Goal: Information Seeking & Learning: Learn about a topic

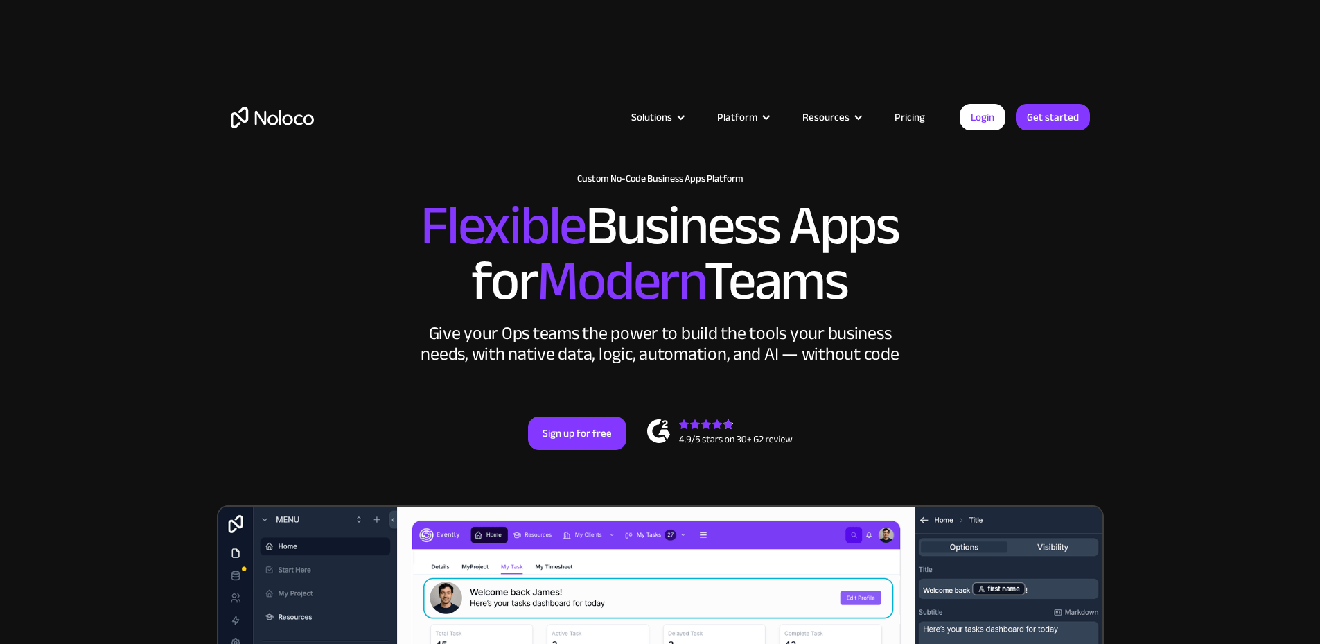
click at [899, 113] on link "Pricing" at bounding box center [909, 117] width 65 height 18
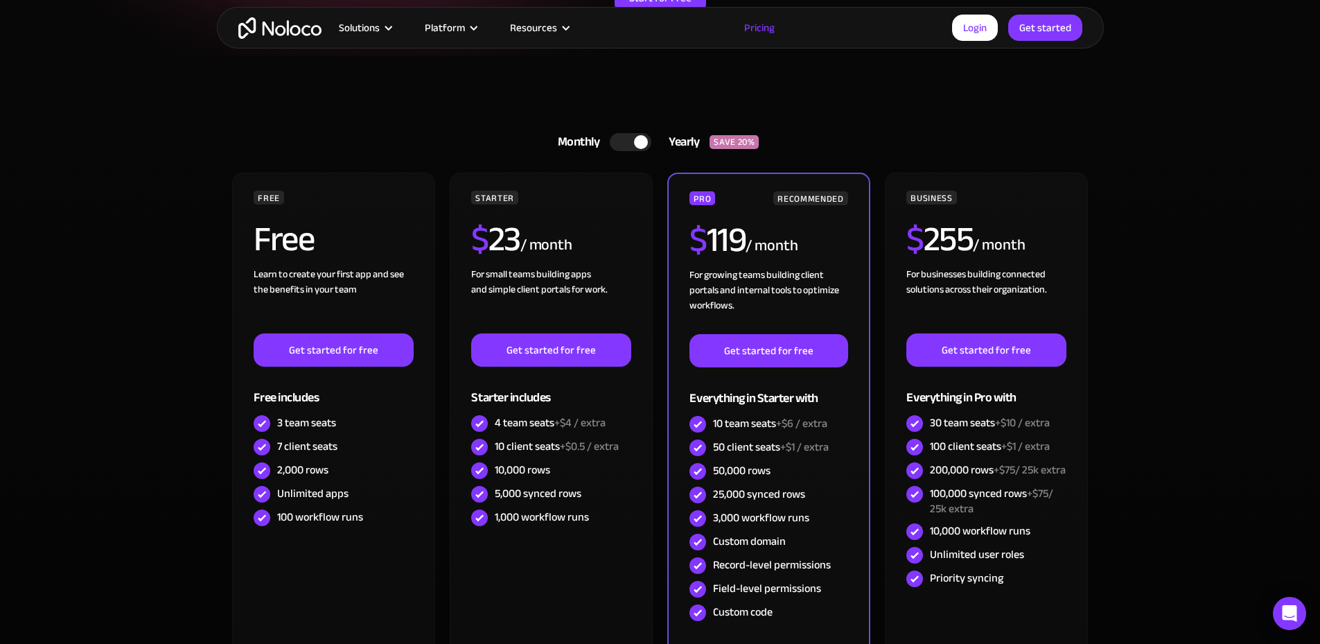
scroll to position [346, 0]
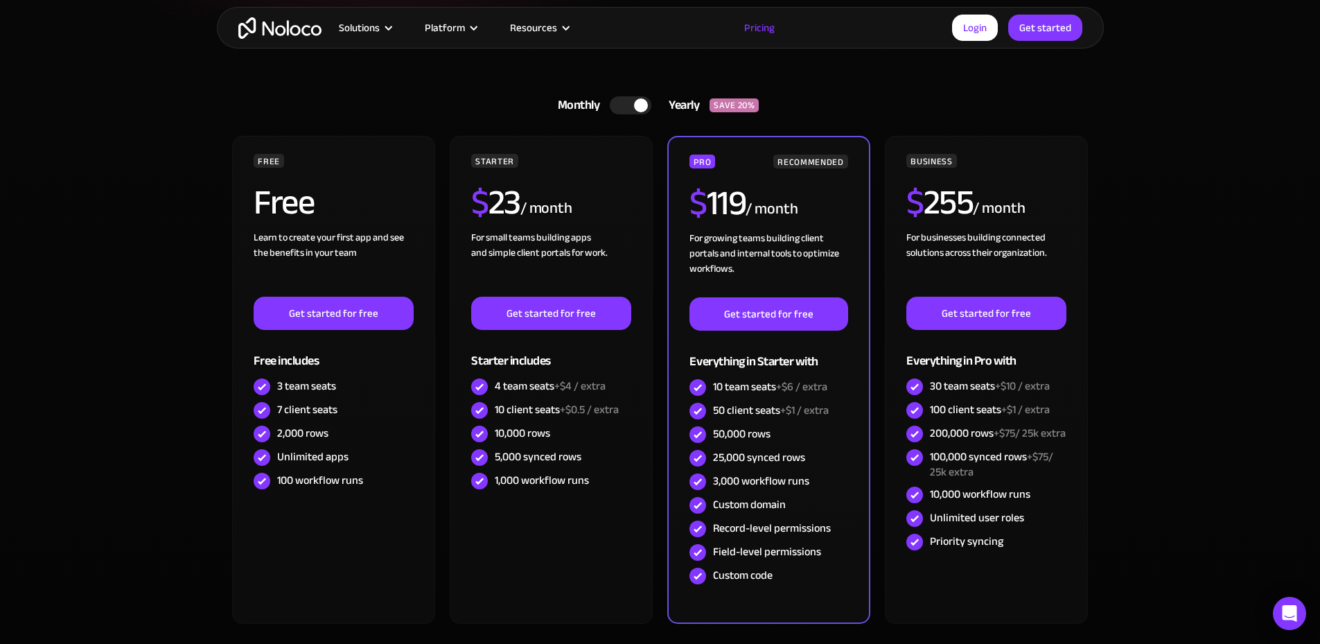
click at [638, 100] on div at bounding box center [641, 105] width 14 height 14
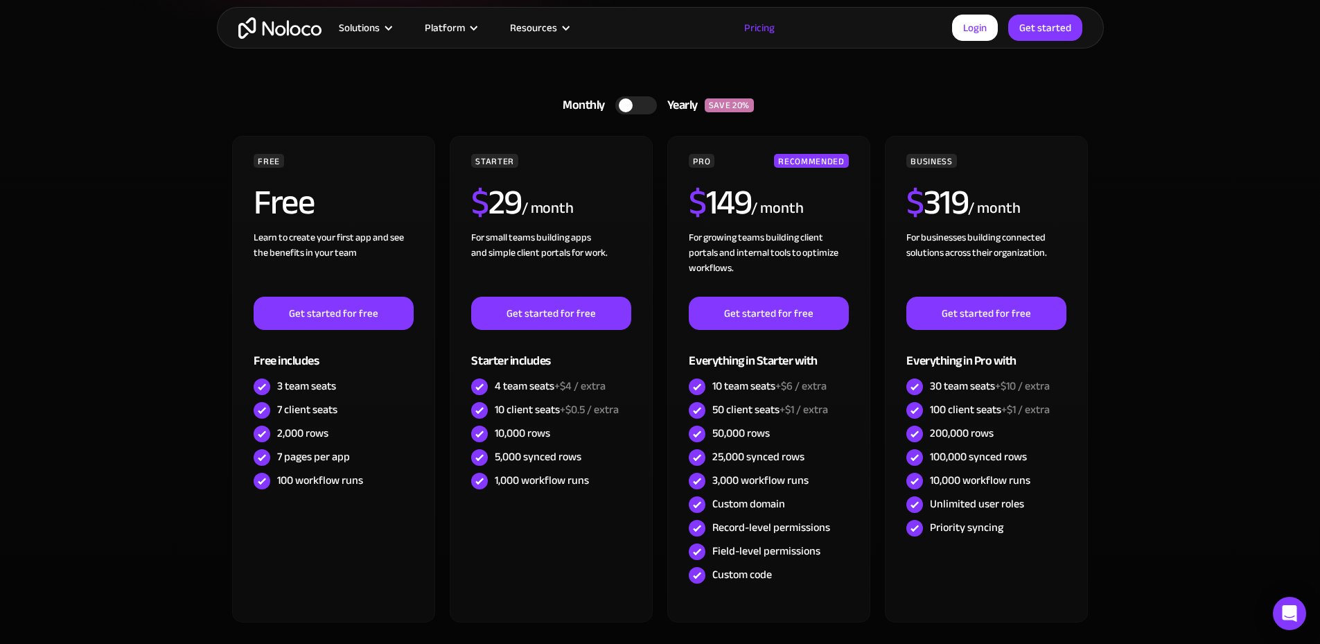
click at [638, 100] on div at bounding box center [636, 105] width 42 height 18
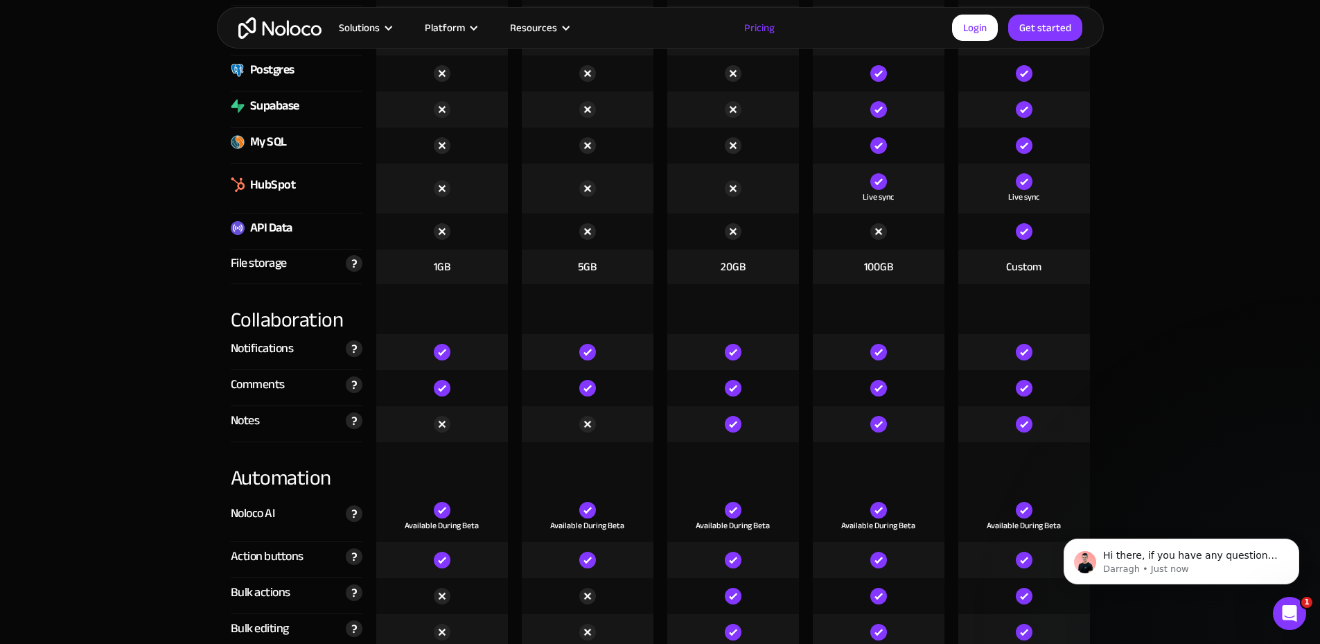
scroll to position [2425, 0]
